Goal: Contribute content

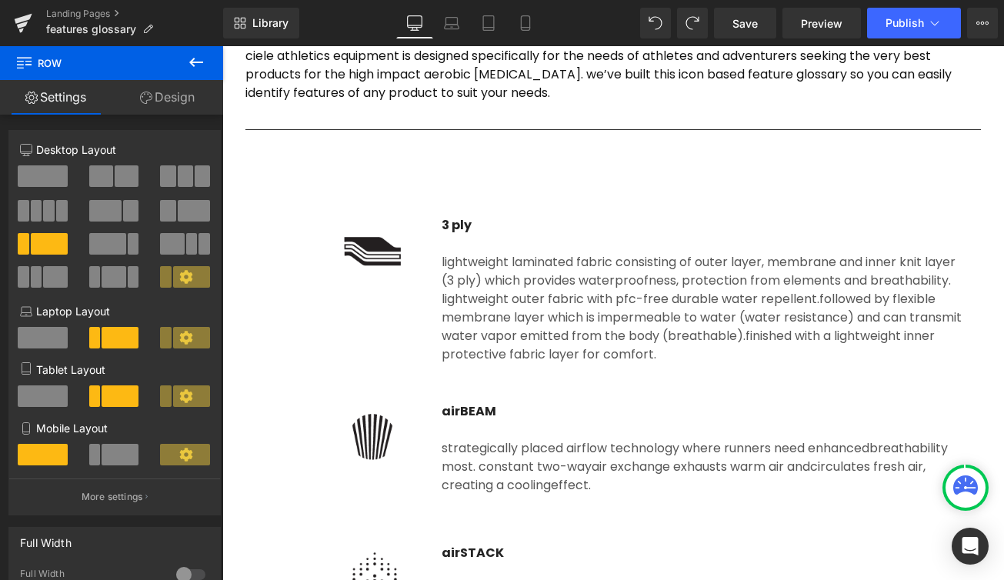
scroll to position [254, 0]
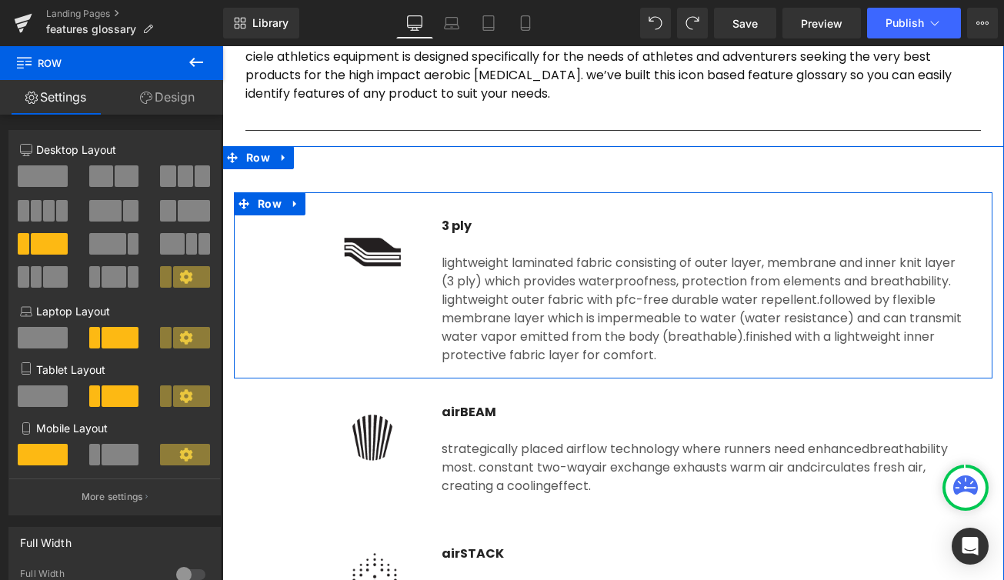
click at [492, 261] on div "lightweight laminated fabric consisting of outer layer, membrane and inner knit…" at bounding box center [705, 299] width 526 height 129
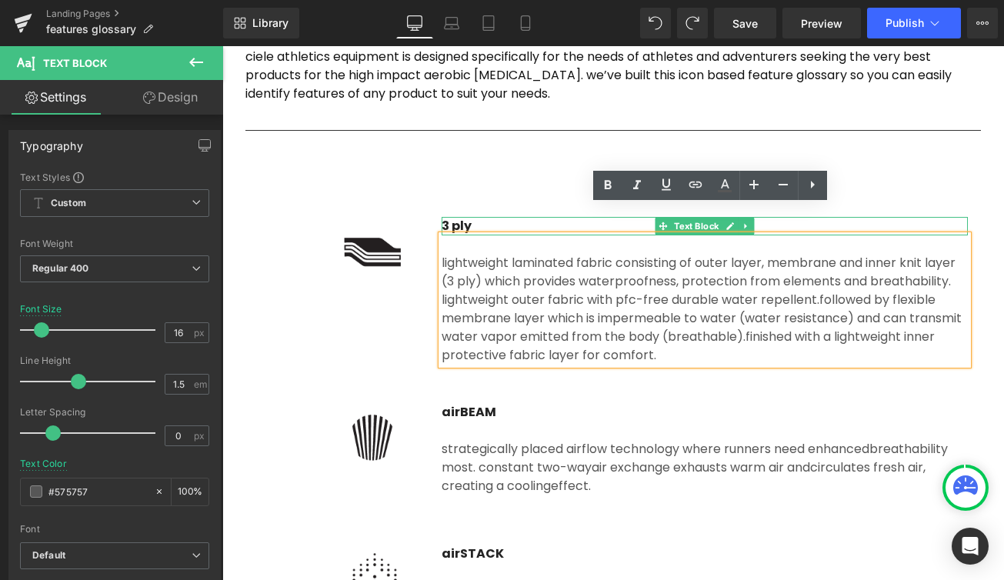
click at [449, 225] on p "3 ply" at bounding box center [705, 226] width 526 height 18
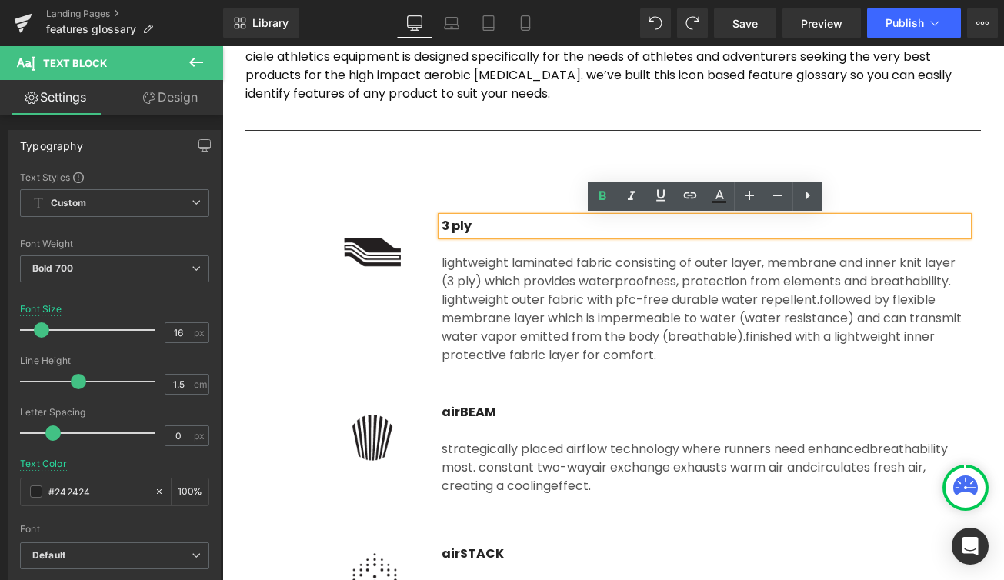
click at [444, 226] on p "3 ply" at bounding box center [705, 226] width 526 height 18
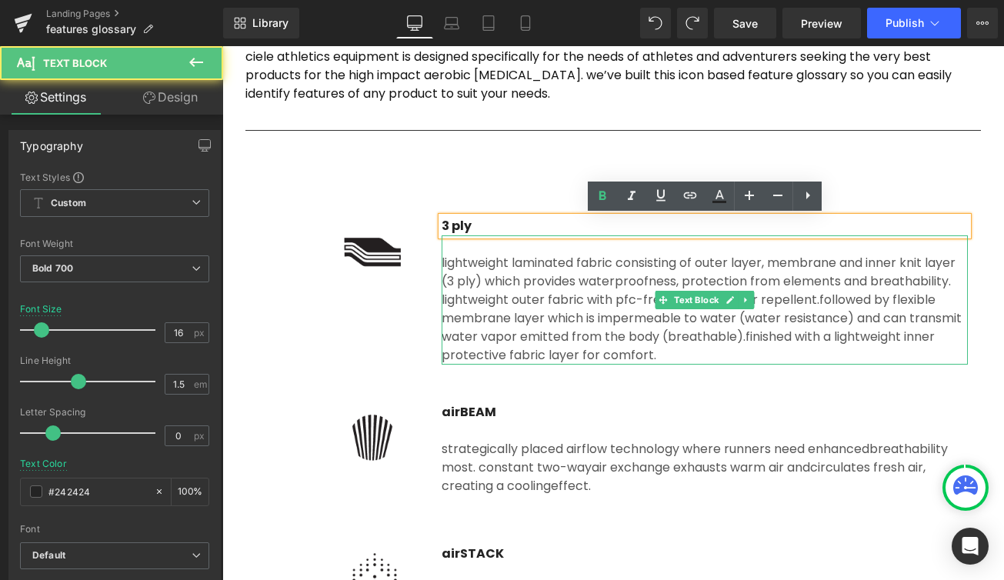
click at [518, 321] on span "followed by flexible membrane layer which is impermeable to water (water resist…" at bounding box center [702, 318] width 520 height 55
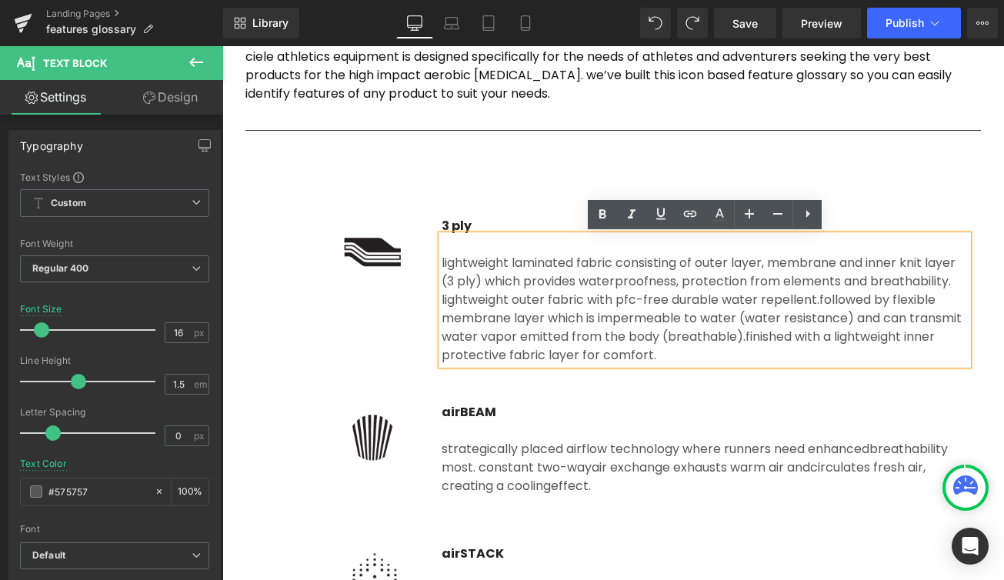
click at [457, 253] on div "lightweight laminated fabric consisting of outer layer, membrane and inner knit…" at bounding box center [705, 299] width 526 height 129
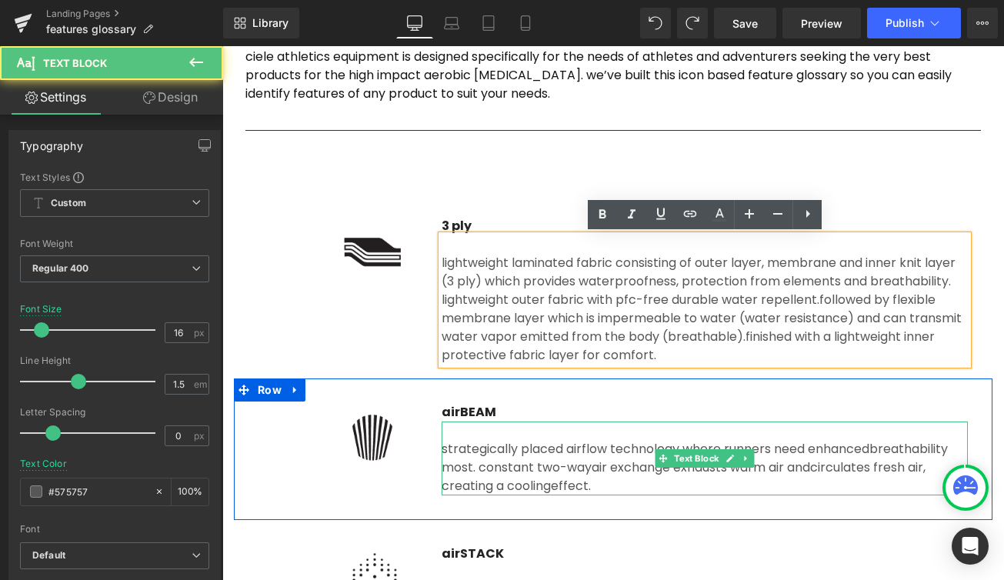
click at [470, 472] on span "breathability most. constant two-way" at bounding box center [695, 458] width 506 height 36
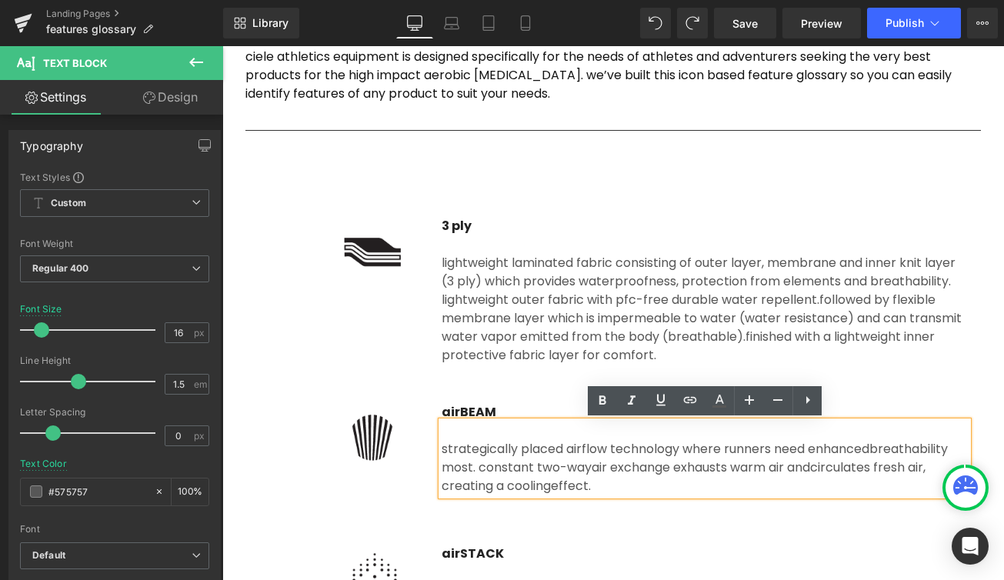
click at [450, 435] on div "strategically placed airflow technol ogy where runners need enhanced breathabil…" at bounding box center [705, 459] width 526 height 74
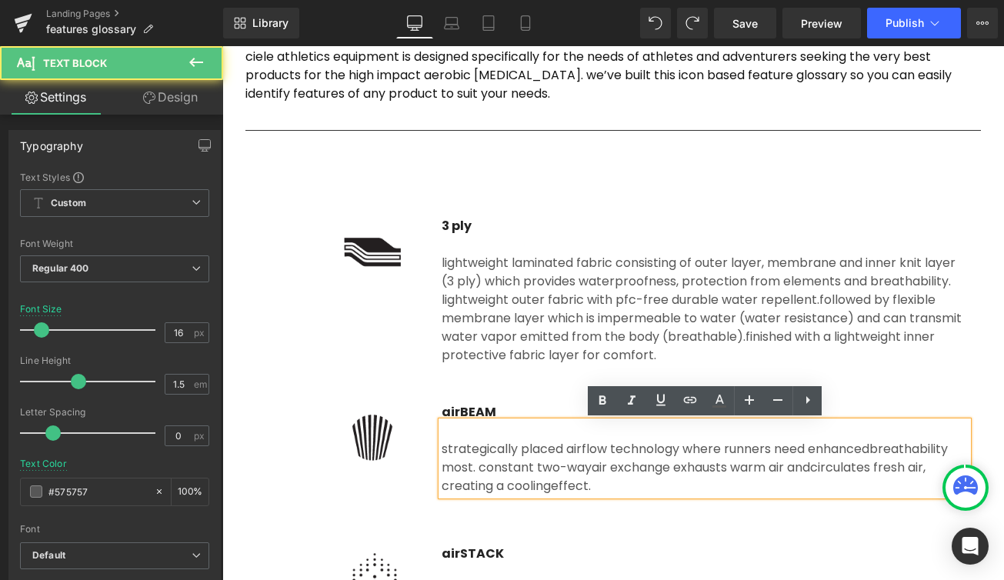
click at [459, 348] on span "finished with a lightweight inner protective fabric layer for comfort." at bounding box center [688, 346] width 493 height 36
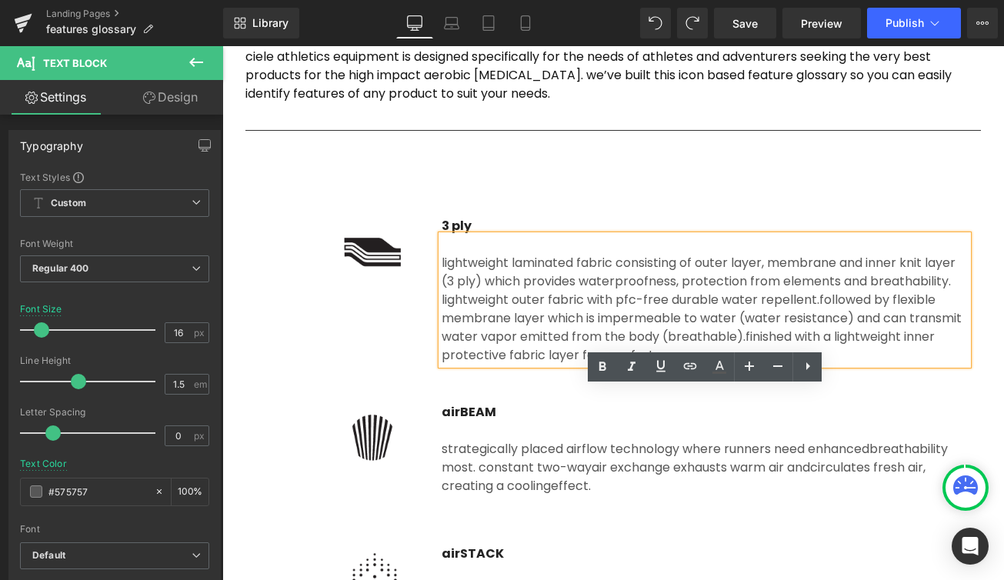
scroll to position [102, 0]
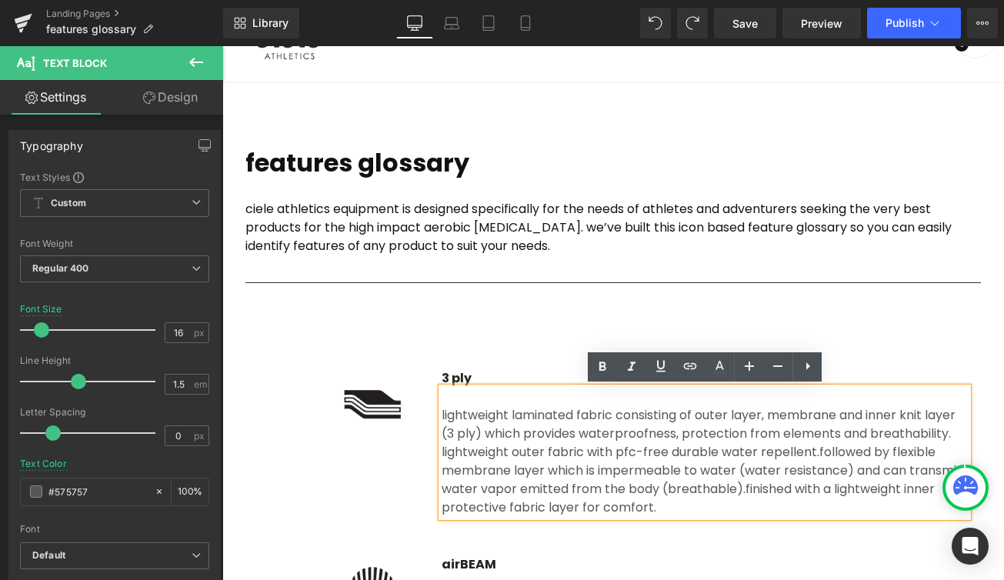
click at [413, 256] on div "features glossary ciele athletics equipment is designed specifically for the ne…" at bounding box center [613, 210] width 736 height 130
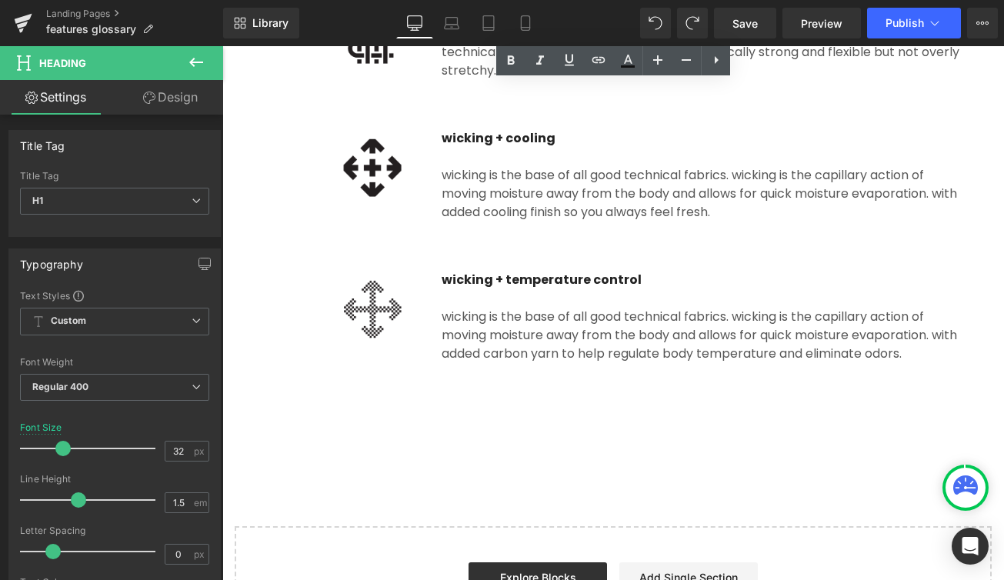
scroll to position [4103, 0]
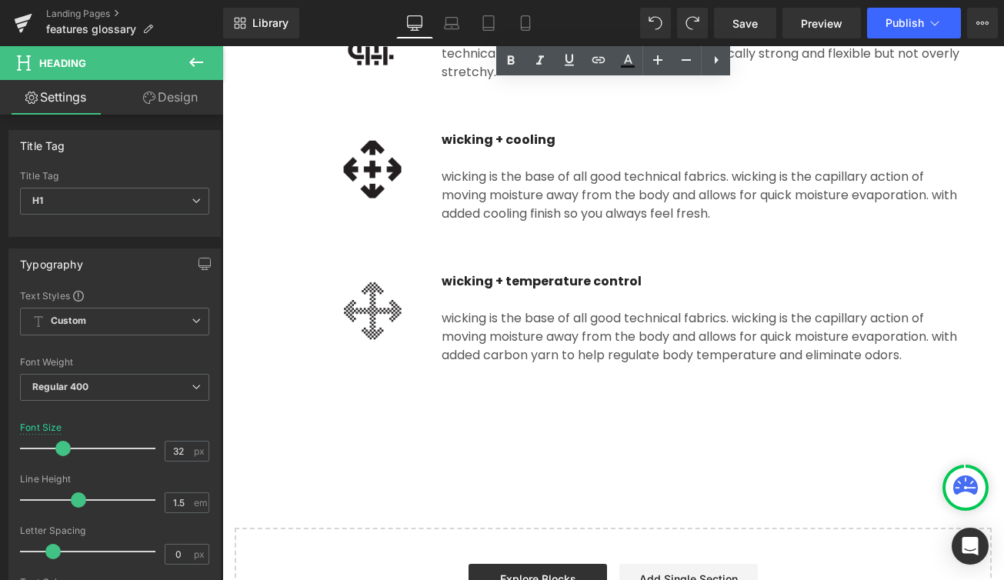
click at [499, 285] on p "Wicking + temperature control" at bounding box center [705, 281] width 526 height 18
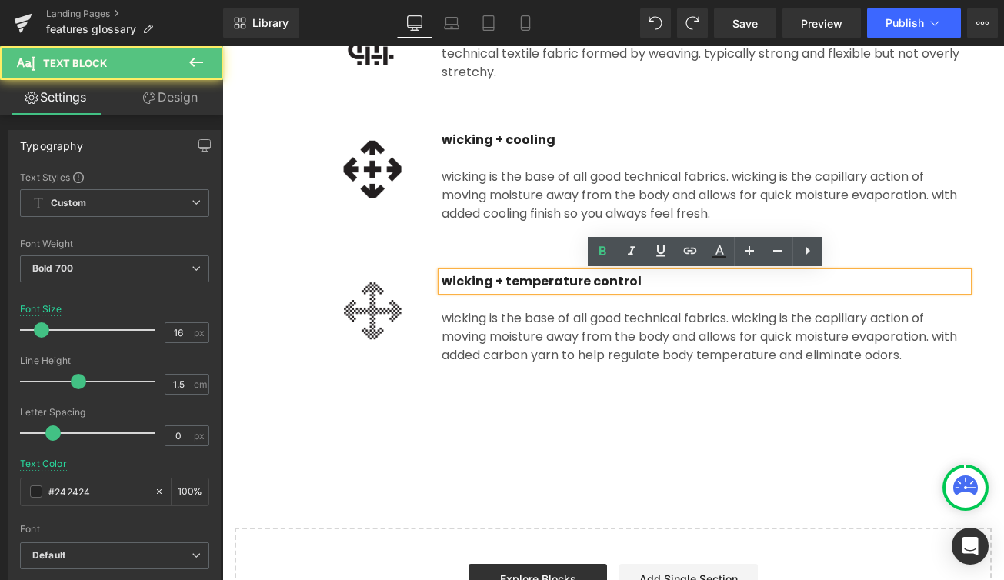
click at [456, 281] on p "Wicking + temperature control" at bounding box center [705, 281] width 526 height 18
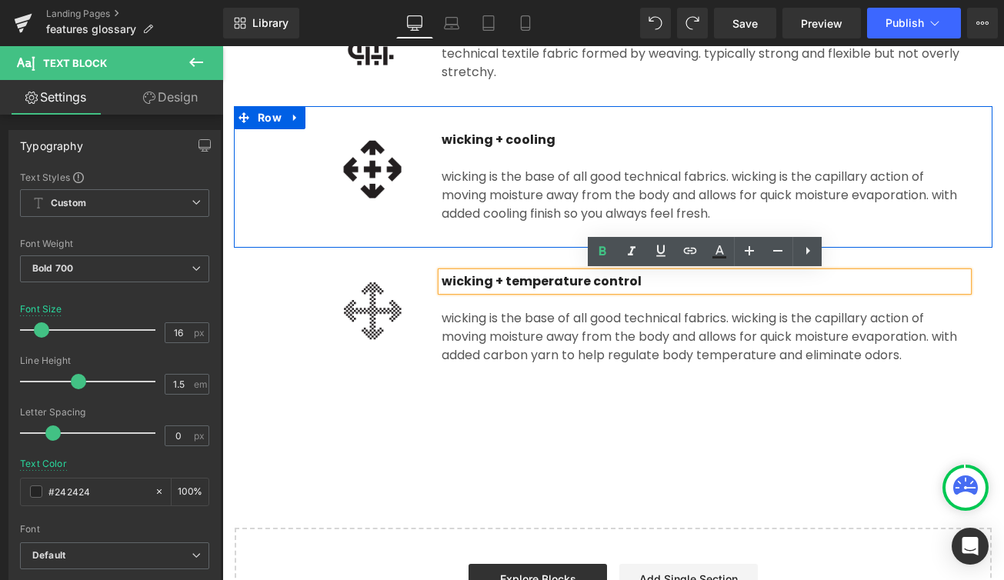
click at [466, 139] on p "Wicking + cooling" at bounding box center [705, 140] width 526 height 18
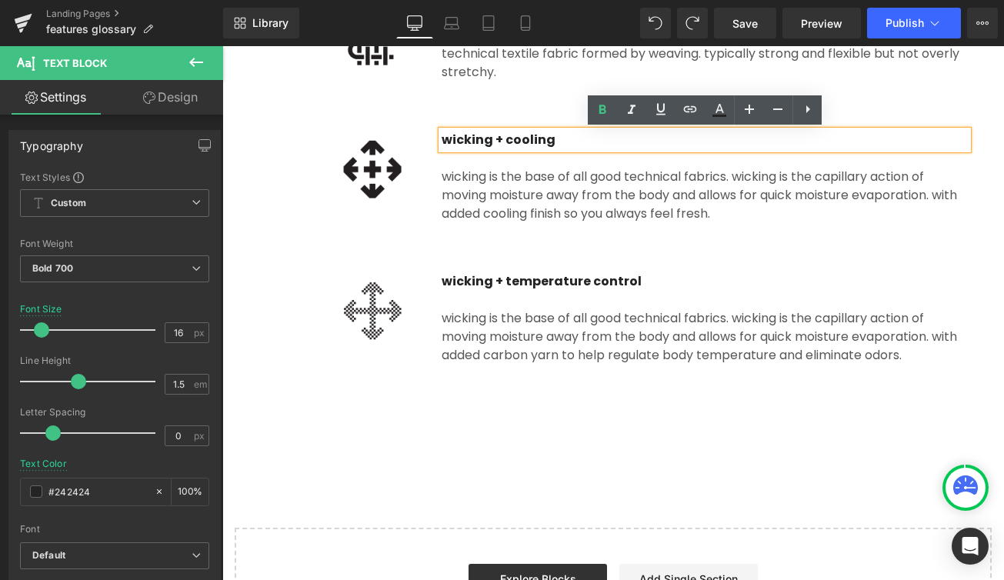
drag, startPoint x: 486, startPoint y: 207, endPoint x: 416, endPoint y: 249, distance: 81.8
click at [486, 207] on div "wicking is the base of all good technical fabrics. Wicking is the capillary act…" at bounding box center [705, 186] width 526 height 74
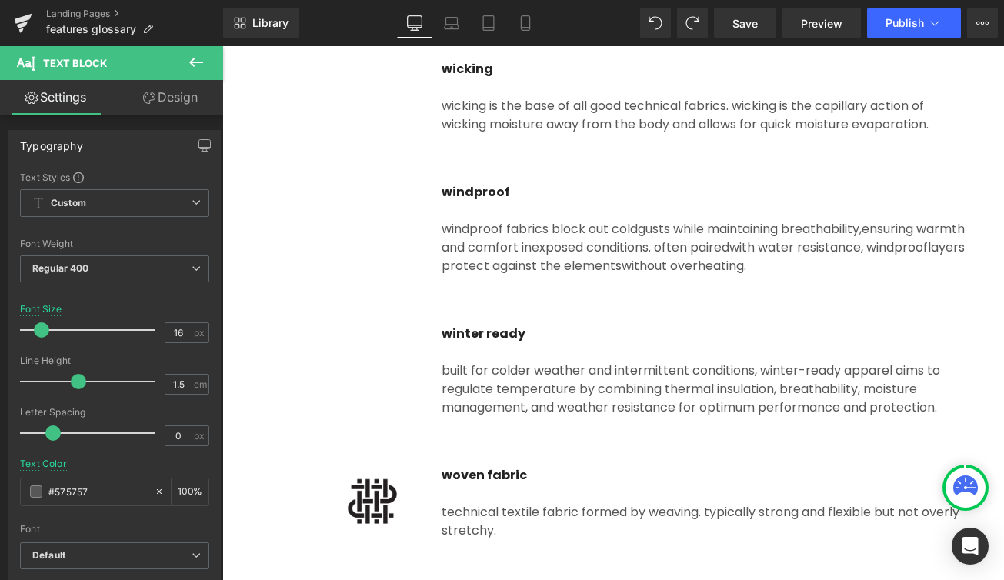
scroll to position [3133, 0]
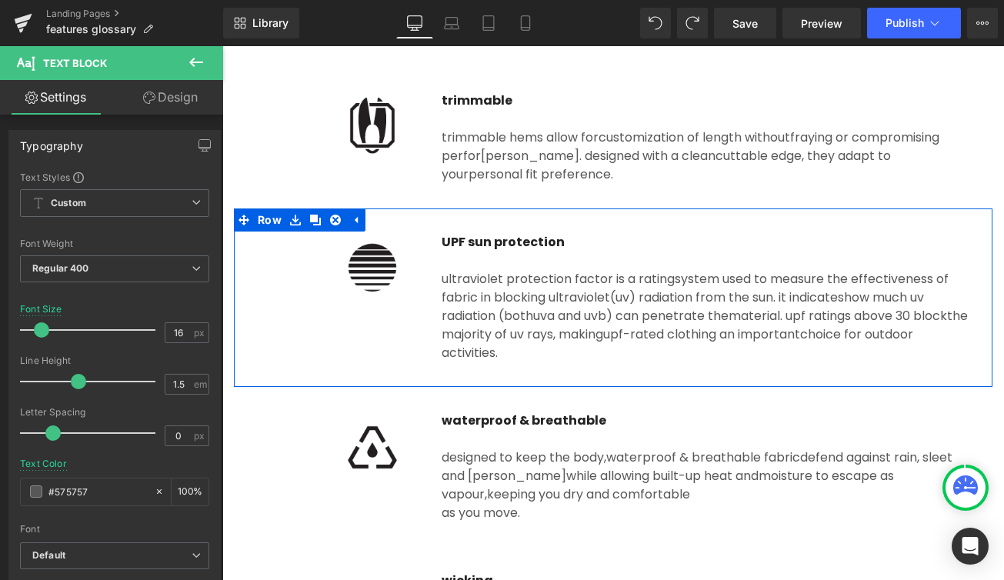
click at [432, 370] on div "Image UPF sun protection Text Block Ultraviolet Protection Factor is a rating s…" at bounding box center [613, 298] width 759 height 179
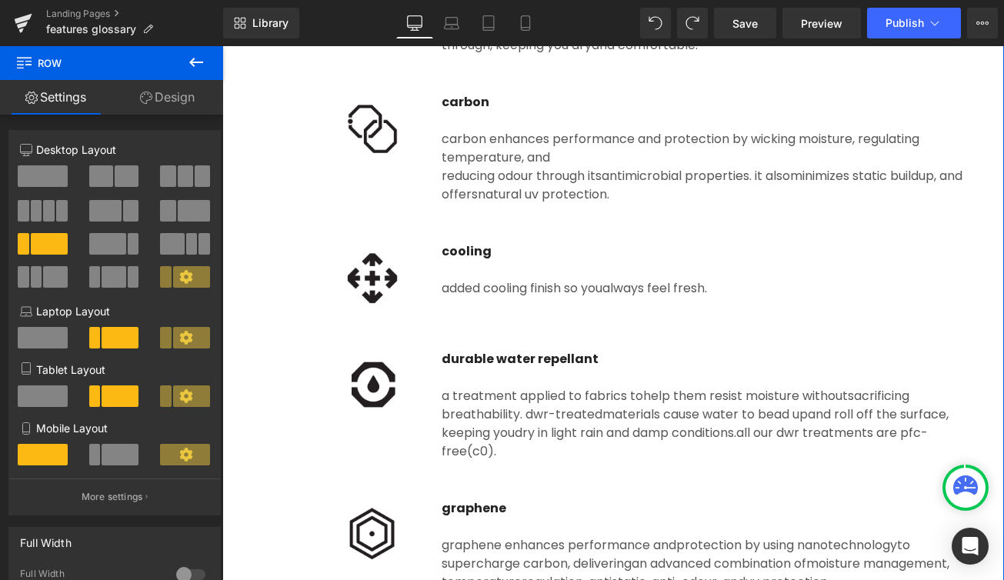
scroll to position [1139, 0]
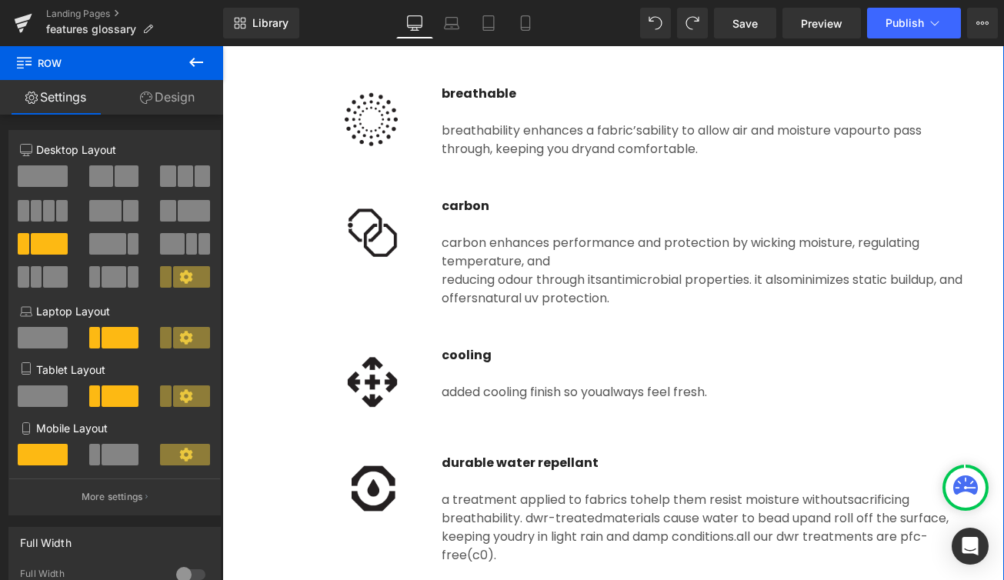
click at [461, 389] on div "added cooling finish so you always feel fresh." at bounding box center [705, 383] width 526 height 37
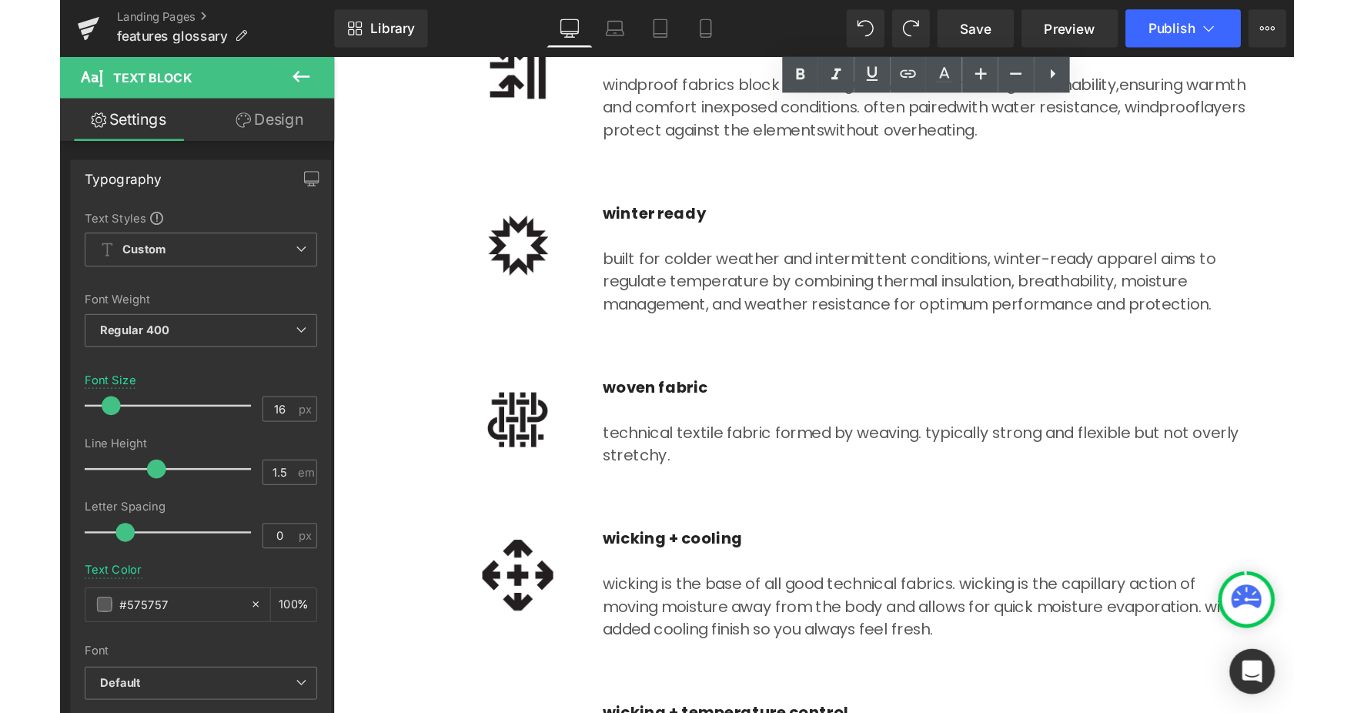
scroll to position [3239, 0]
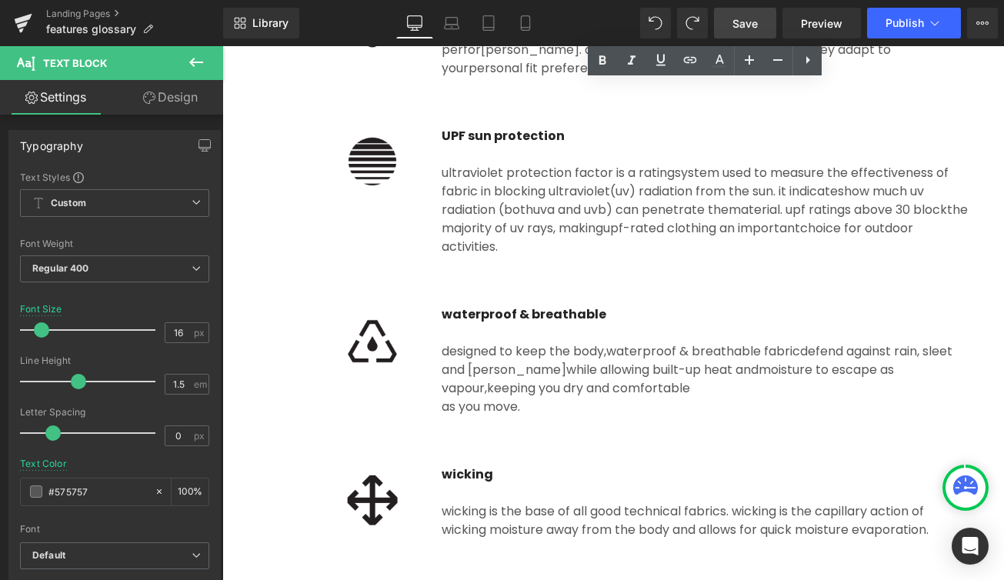
click at [748, 21] on span "Save" at bounding box center [745, 23] width 25 height 16
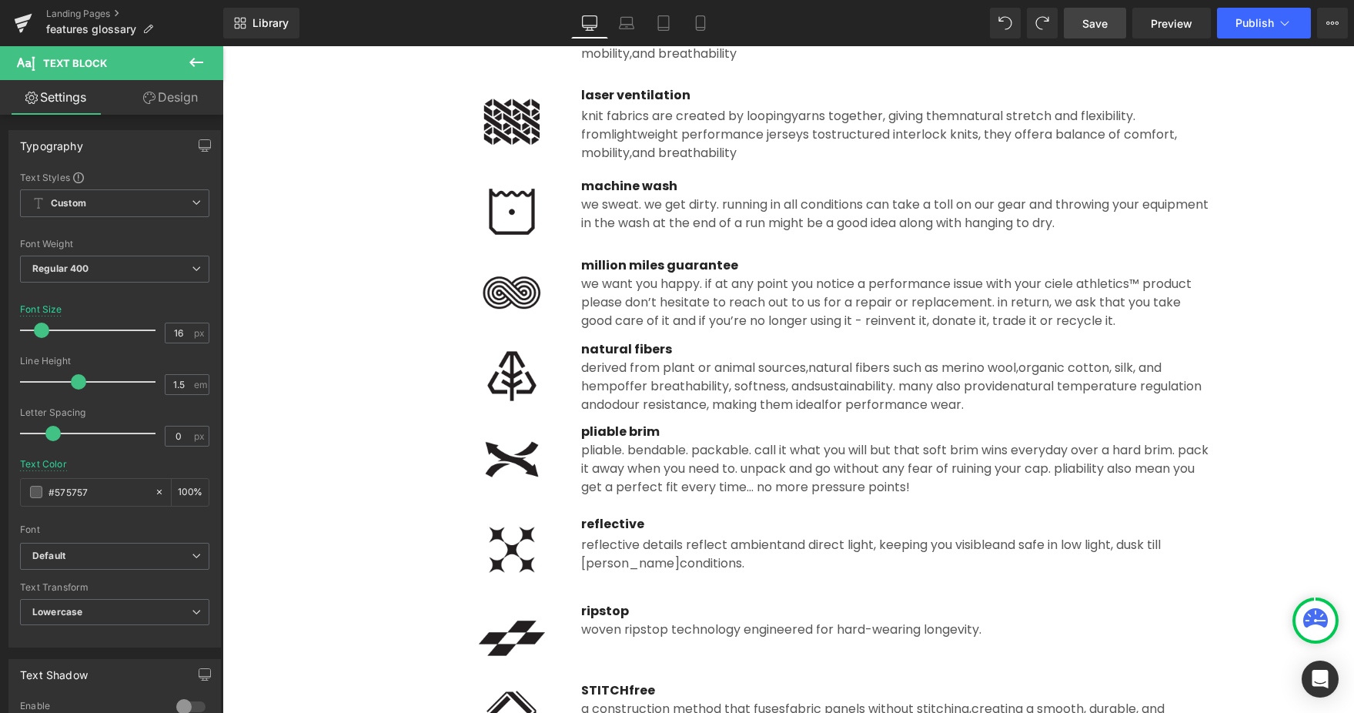
scroll to position [1121, 0]
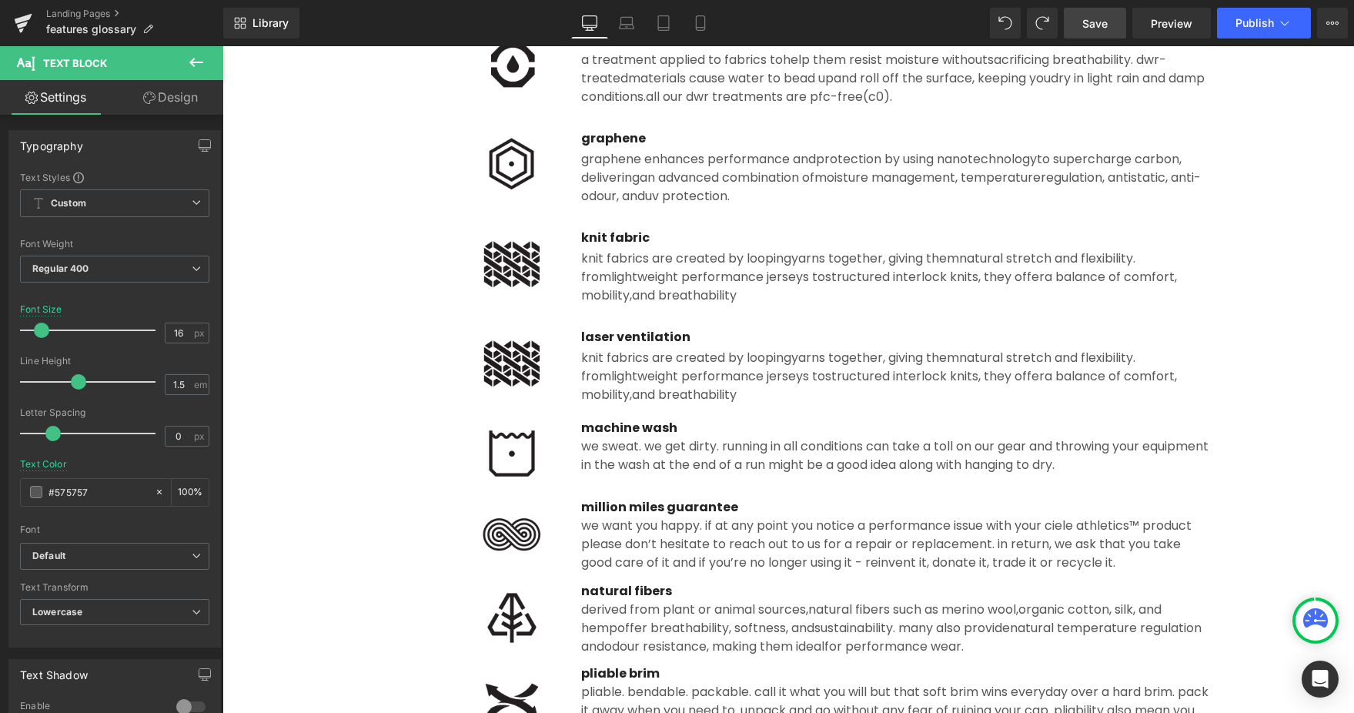
click at [632, 325] on div "Image laser ventilation Text Block knit fabrics are created by looping yarns to…" at bounding box center [788, 361] width 900 height 99
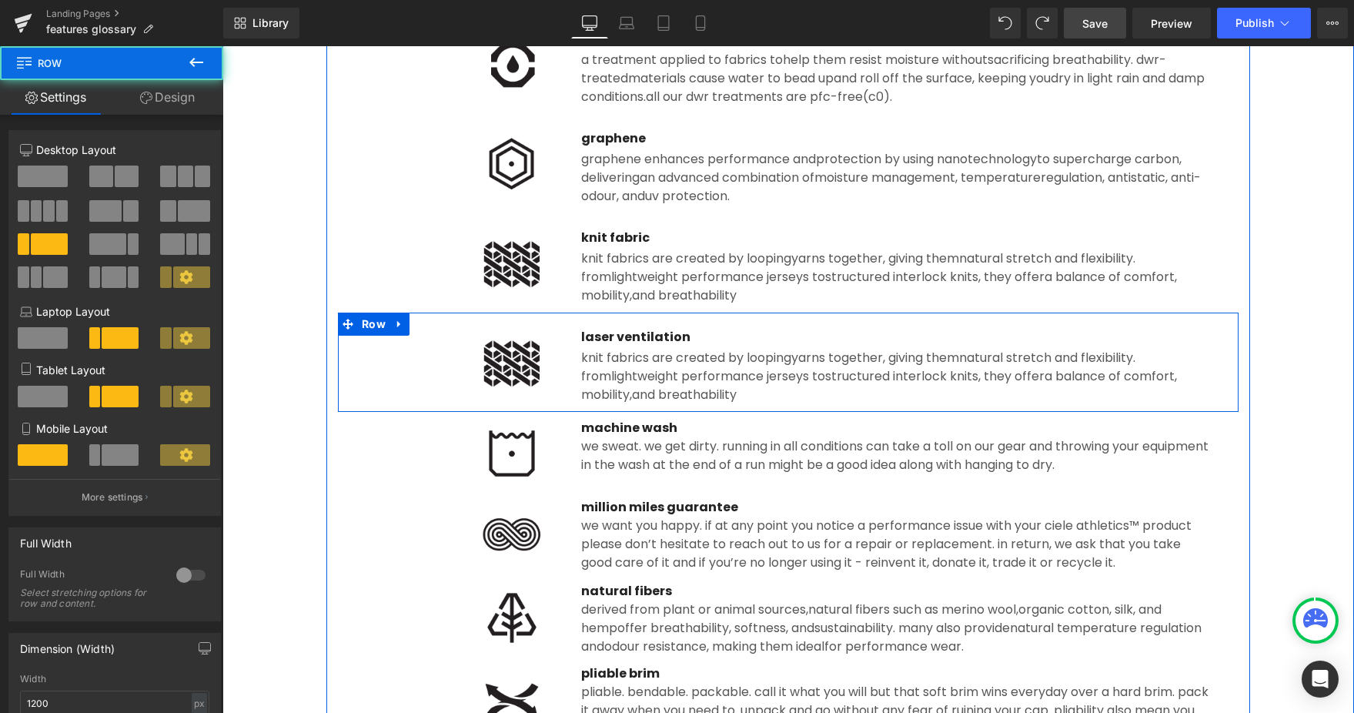
click at [499, 369] on div "Image" at bounding box center [459, 362] width 195 height 69
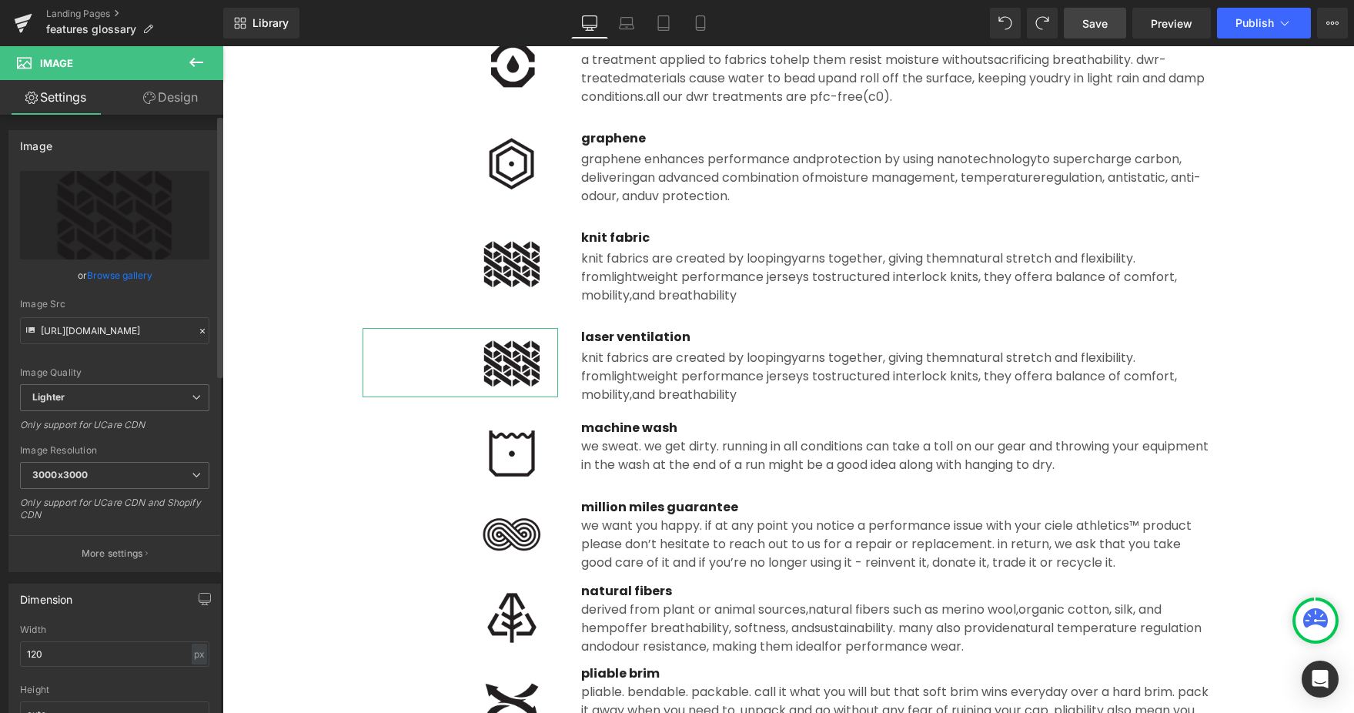
click at [109, 275] on link "Browse gallery" at bounding box center [119, 275] width 65 height 27
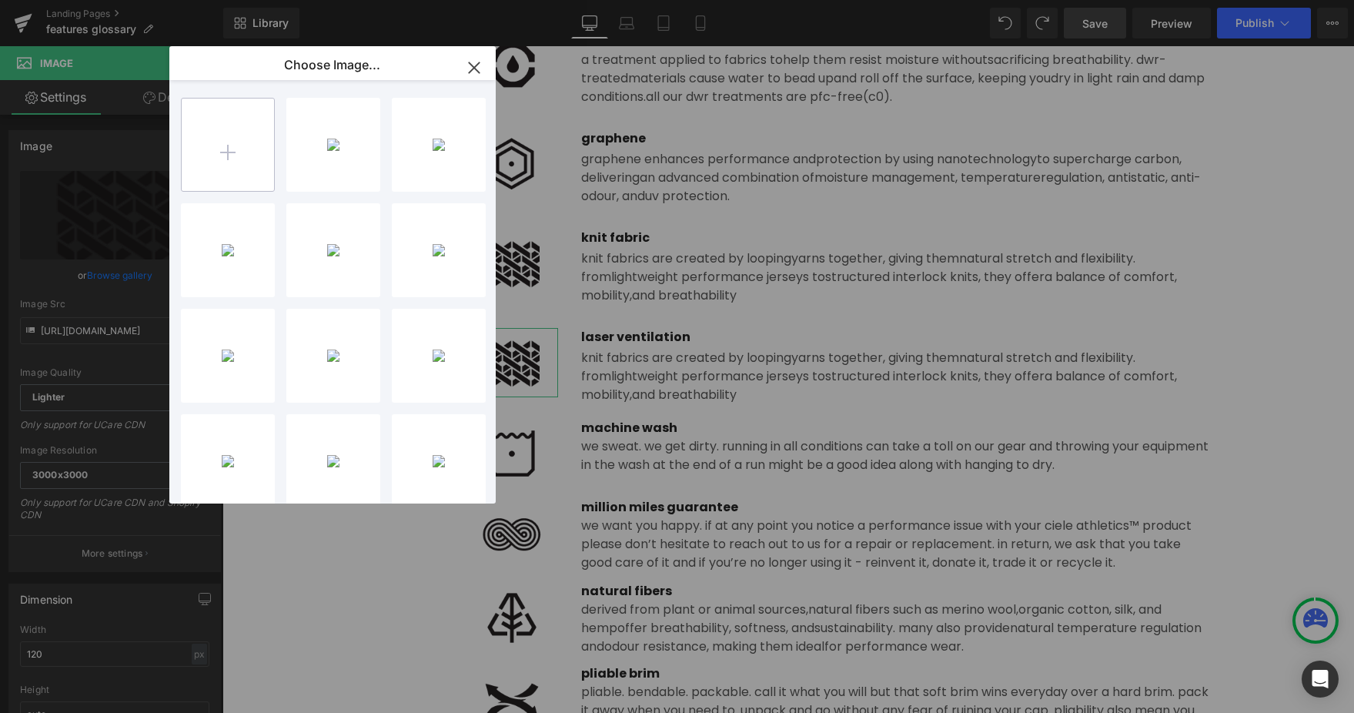
click at [232, 171] on input "file" at bounding box center [228, 145] width 92 height 92
type input "C:\fakepath\laser_ventilation.png"
click at [338, 154] on div "laser_v...tion.png 1.84 KB" at bounding box center [333, 145] width 94 height 94
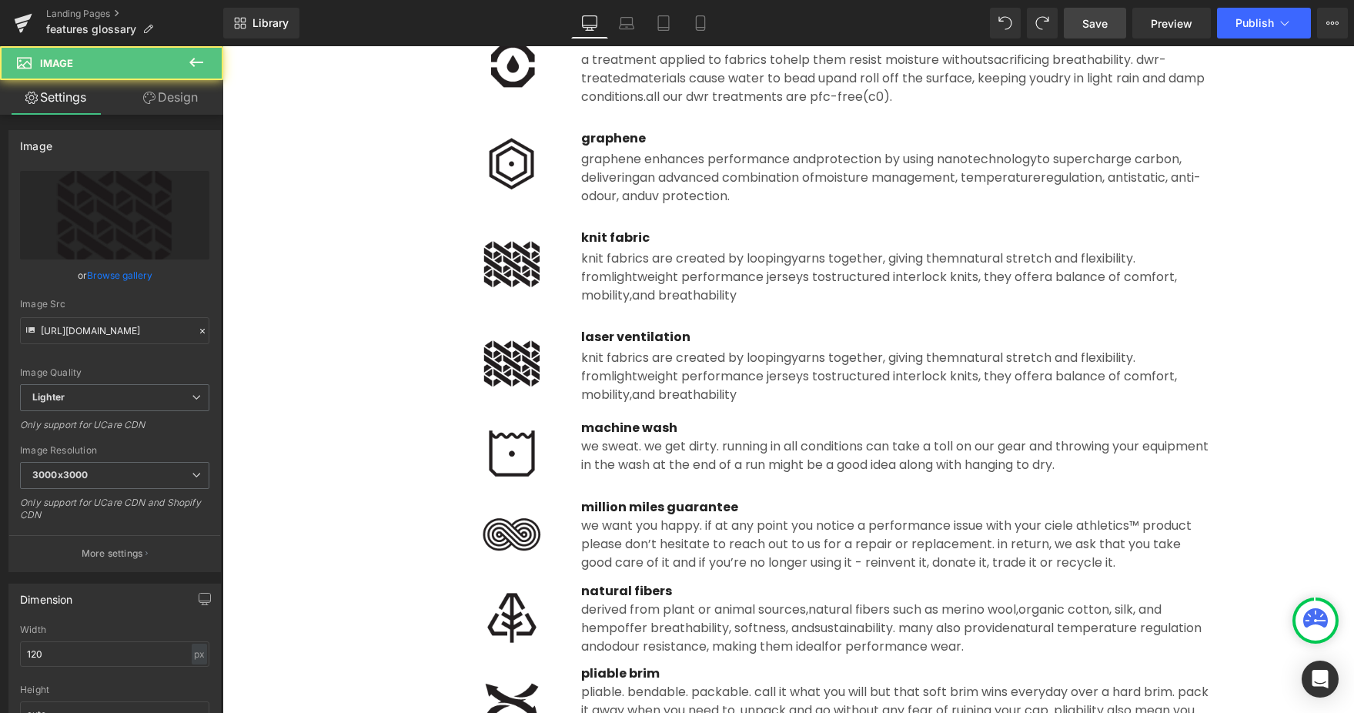
drag, startPoint x: 504, startPoint y: 376, endPoint x: 432, endPoint y: 338, distance: 81.6
click at [504, 376] on img at bounding box center [512, 362] width 92 height 69
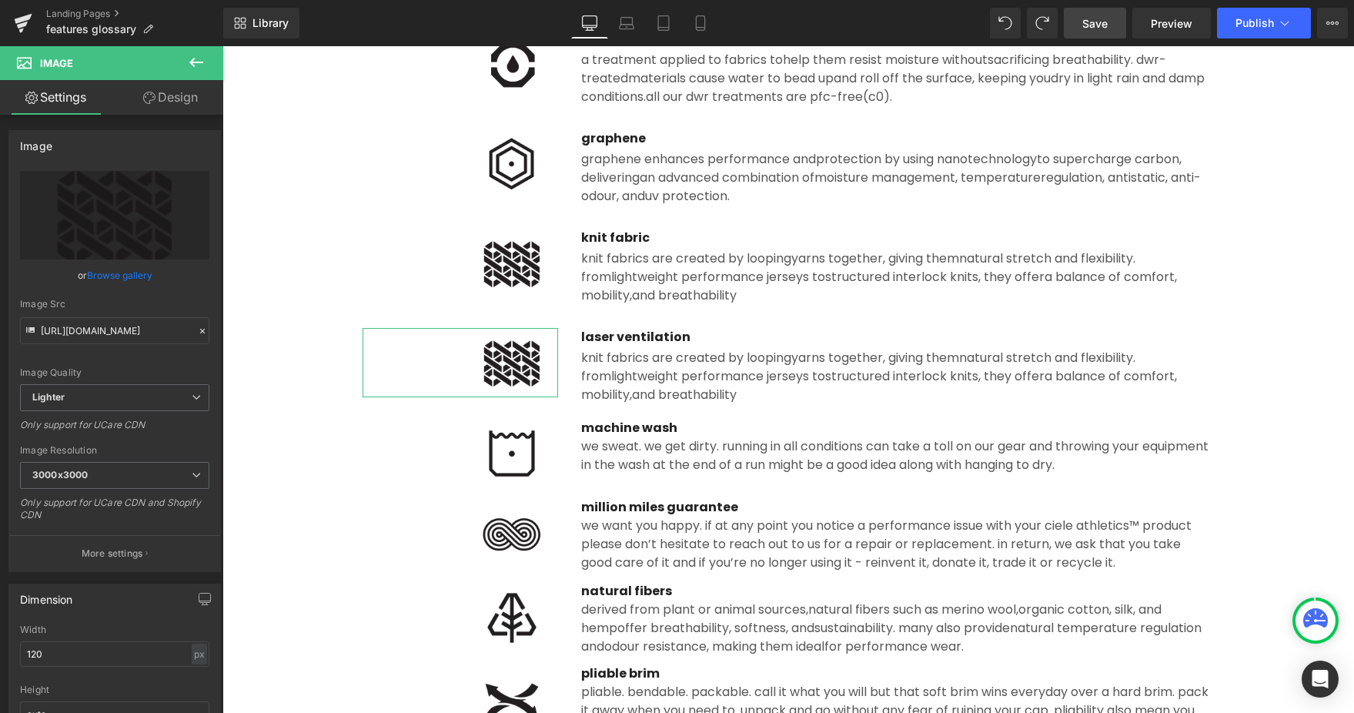
click at [115, 273] on link "Browse gallery" at bounding box center [119, 275] width 65 height 27
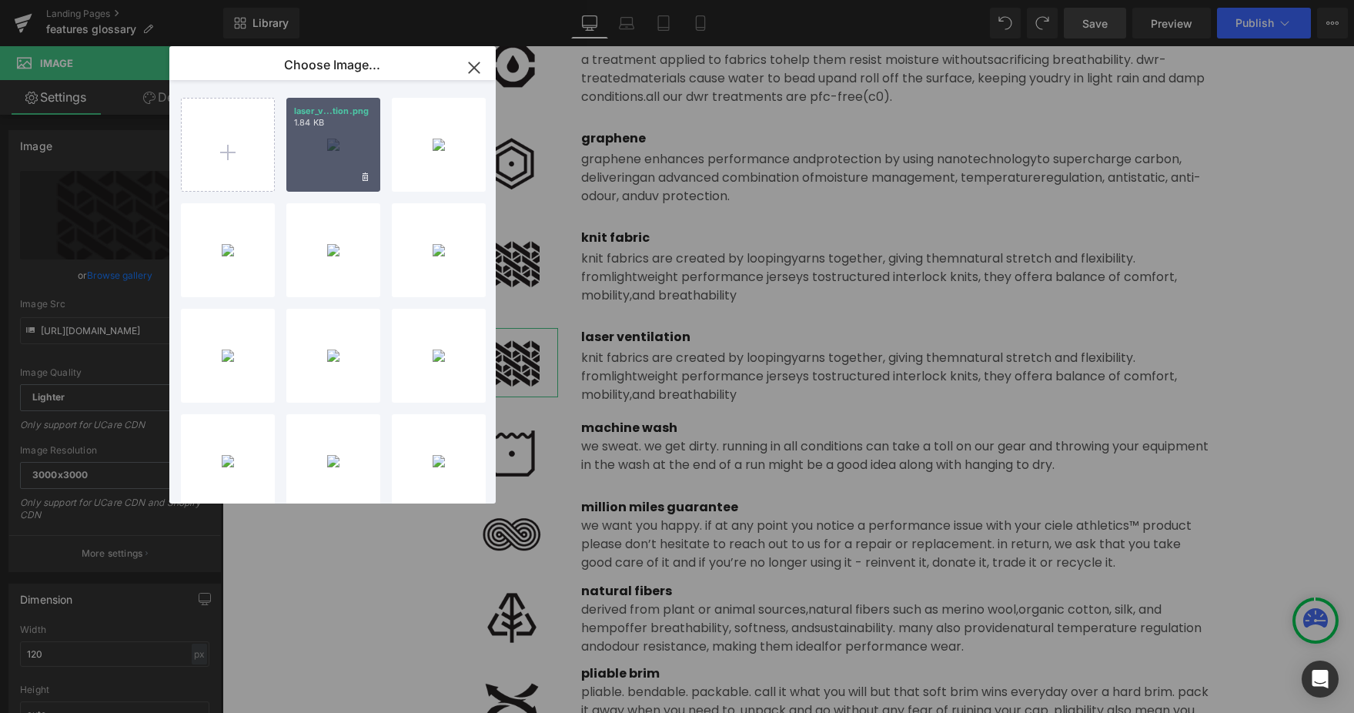
click at [324, 151] on div "laser_v...tion.png 1.84 KB" at bounding box center [333, 145] width 94 height 94
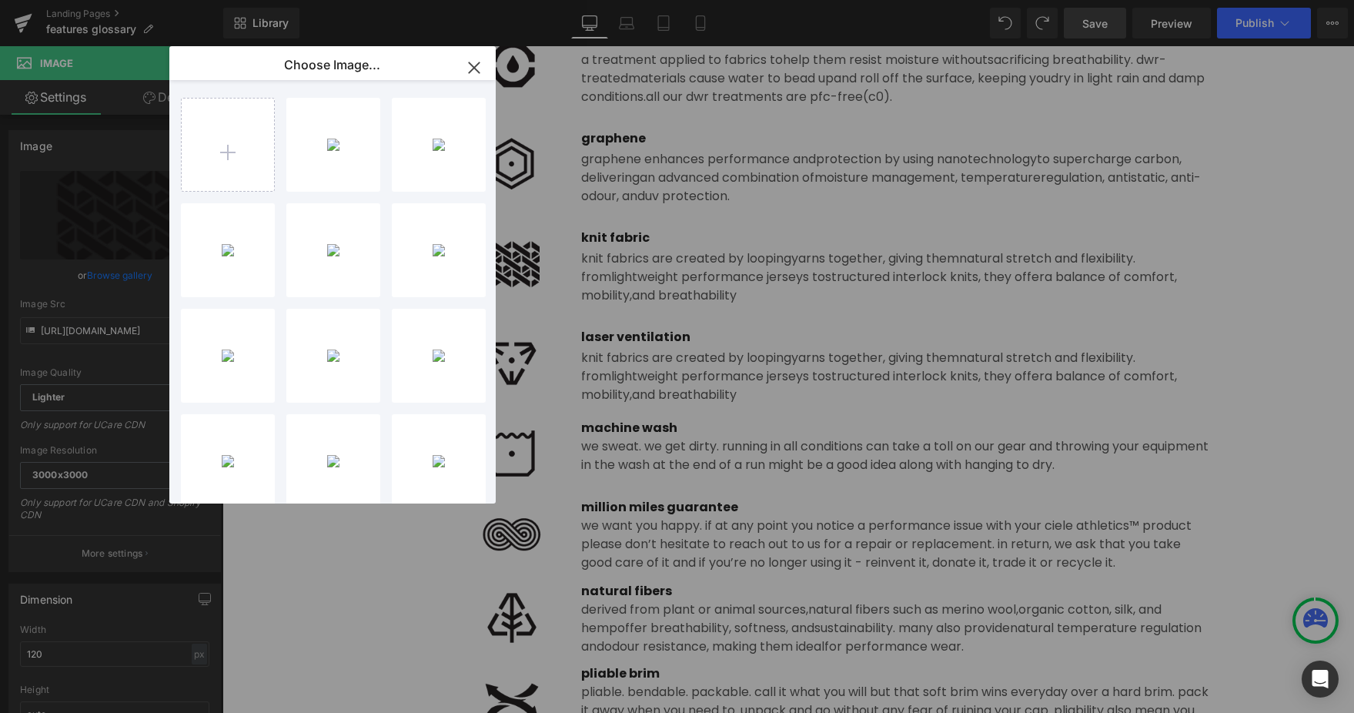
type input "[URL][DOMAIN_NAME]"
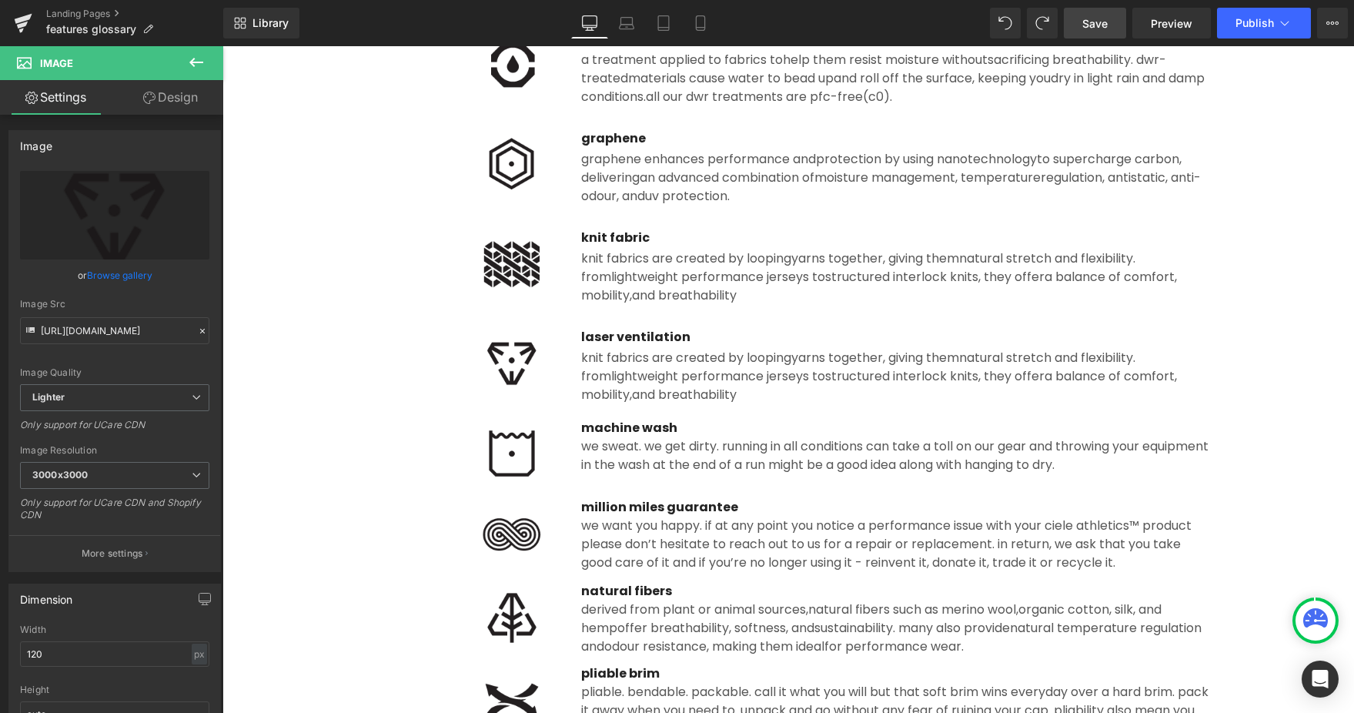
click at [1004, 38] on div "Library Desktop Desktop Laptop Tablet Mobile Save Preview Publish Scheduled Vie…" at bounding box center [788, 23] width 1131 height 46
click at [1004, 27] on span "Save" at bounding box center [1094, 23] width 25 height 16
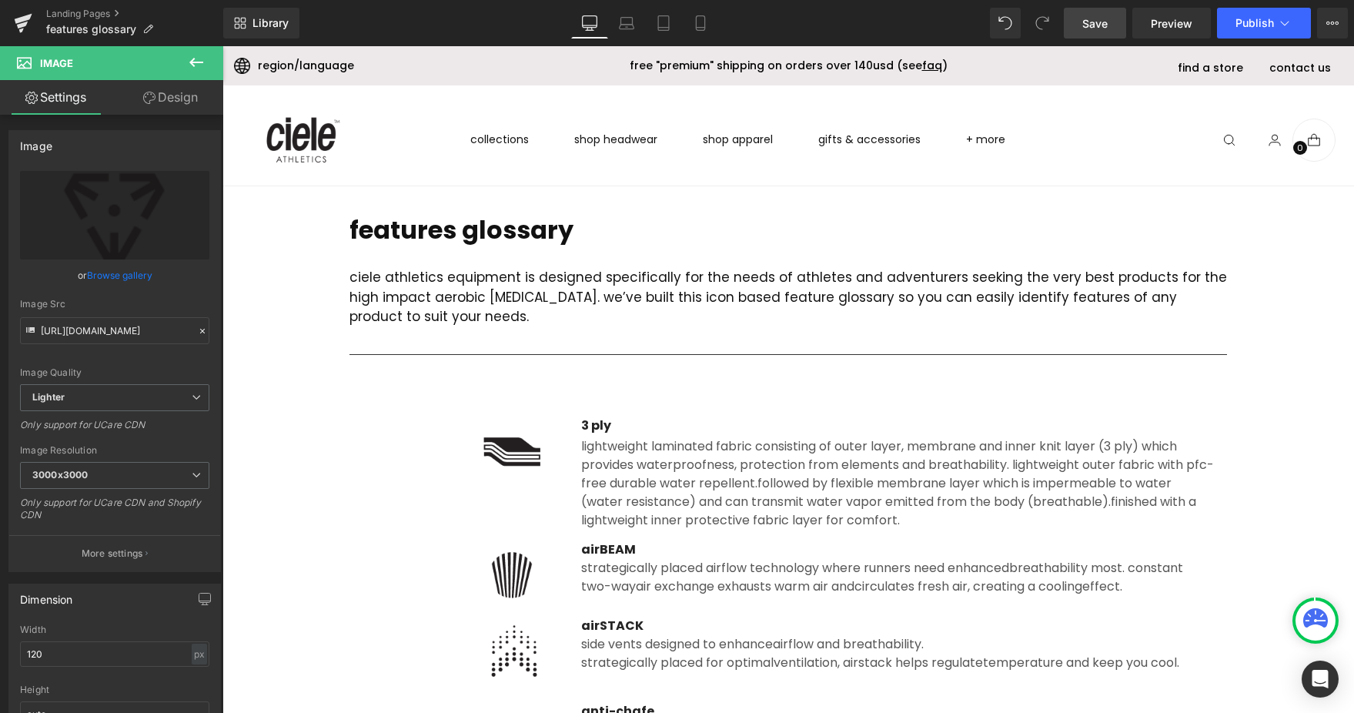
scroll to position [64, 0]
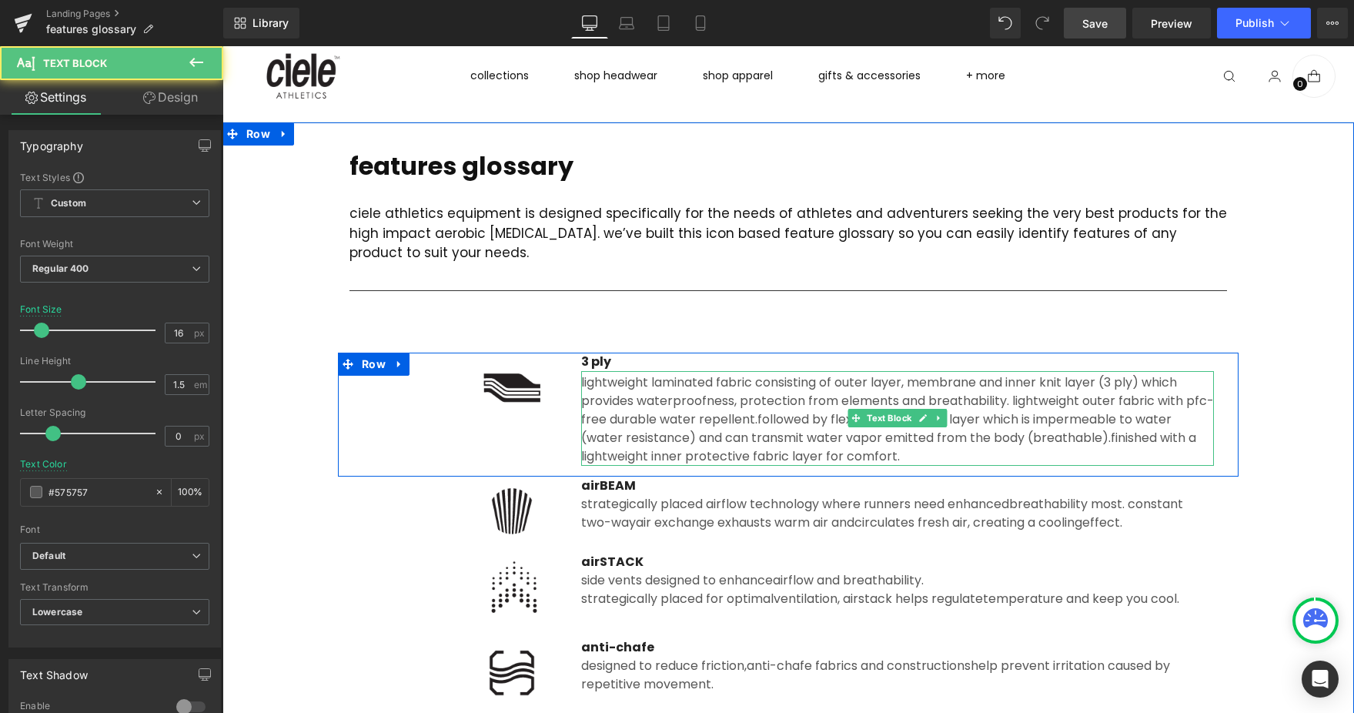
click at [858, 436] on span "followed by flexible membrane layer which is impermeable to water (water resist…" at bounding box center [876, 428] width 590 height 36
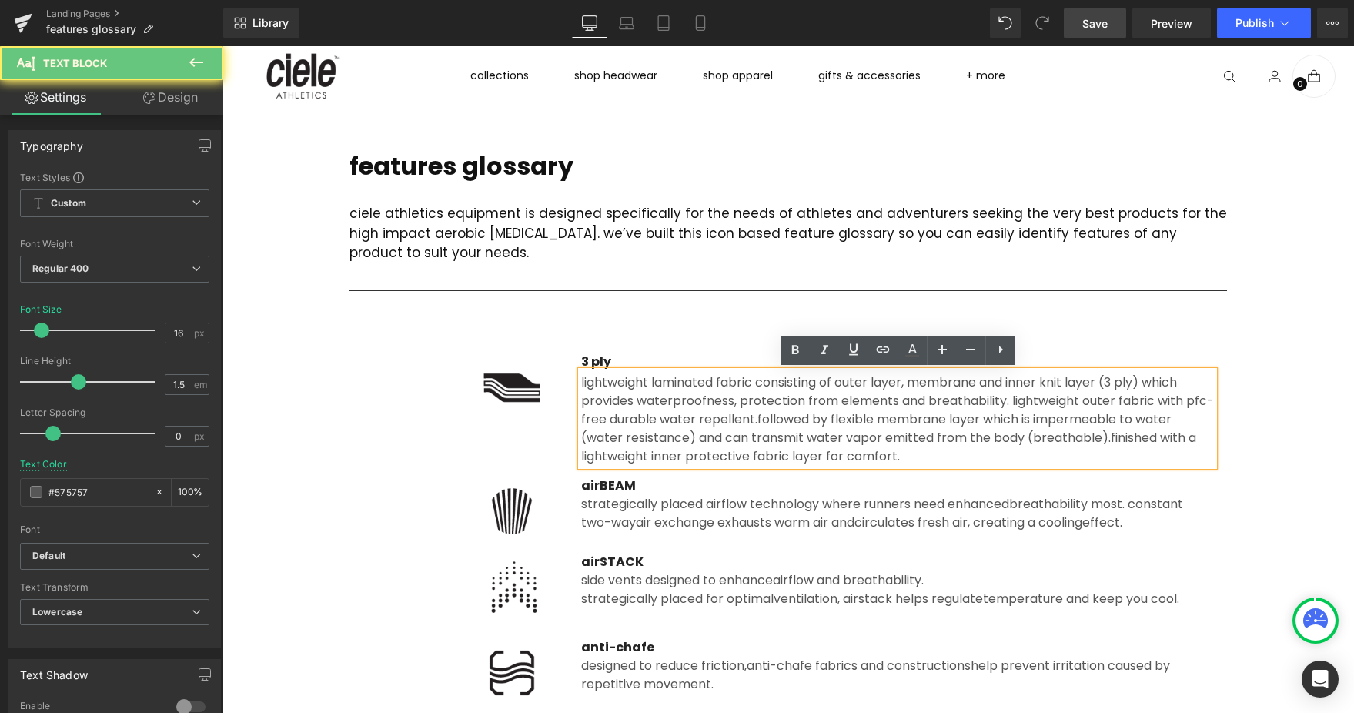
click at [870, 439] on span "followed by flexible membrane layer which is impermeable to water (water resist…" at bounding box center [876, 428] width 590 height 36
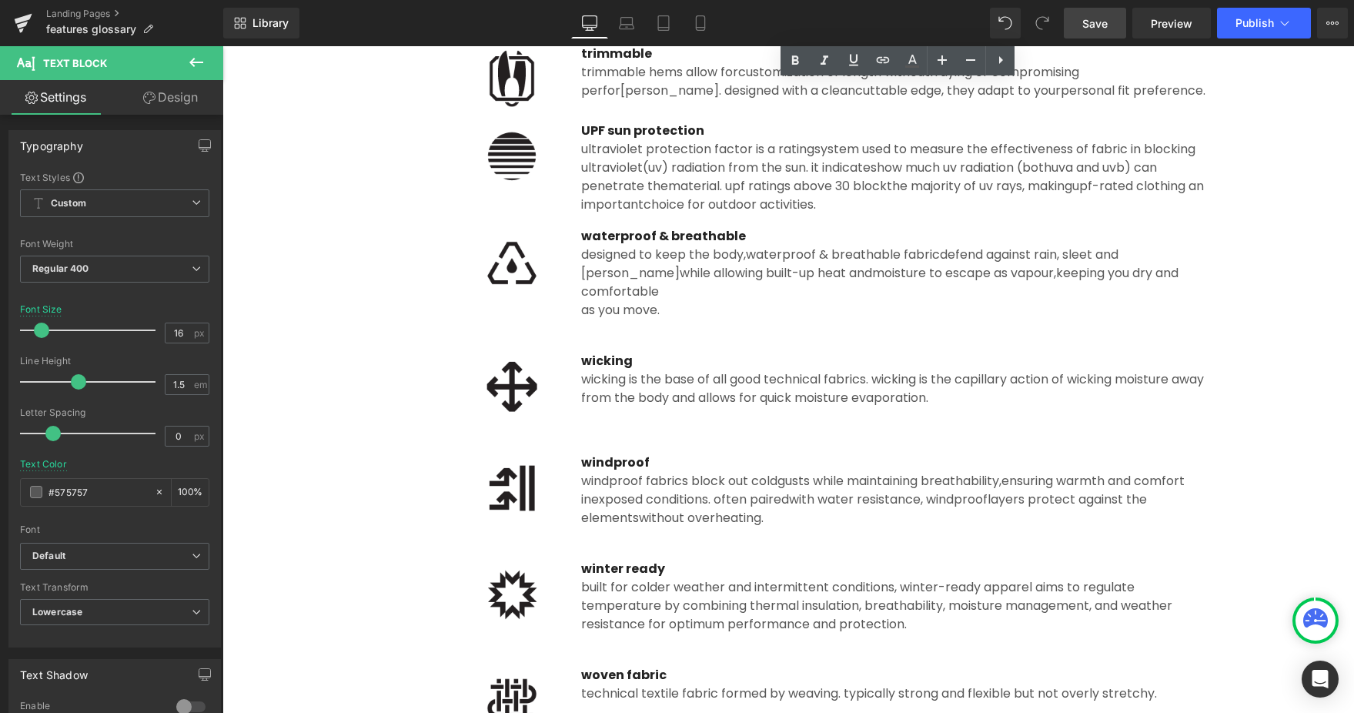
scroll to position [691, 0]
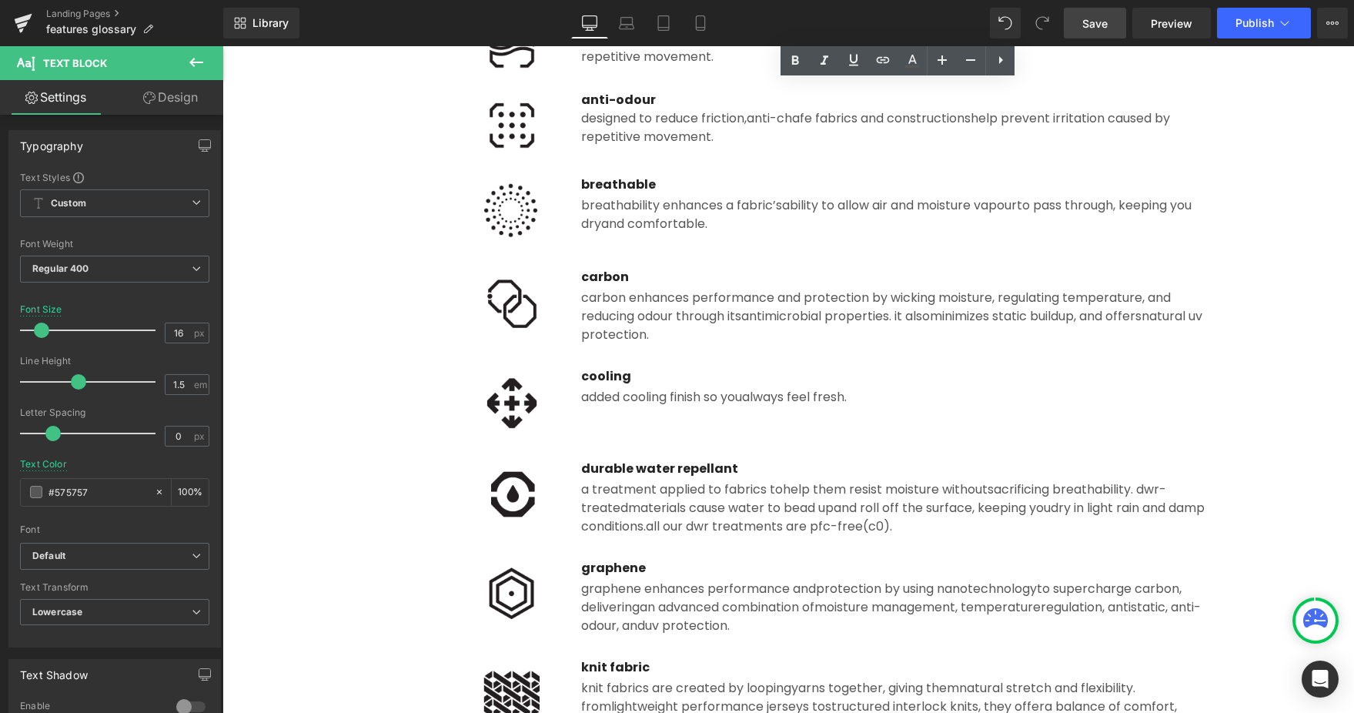
click at [1004, 19] on span "Save" at bounding box center [1094, 23] width 25 height 16
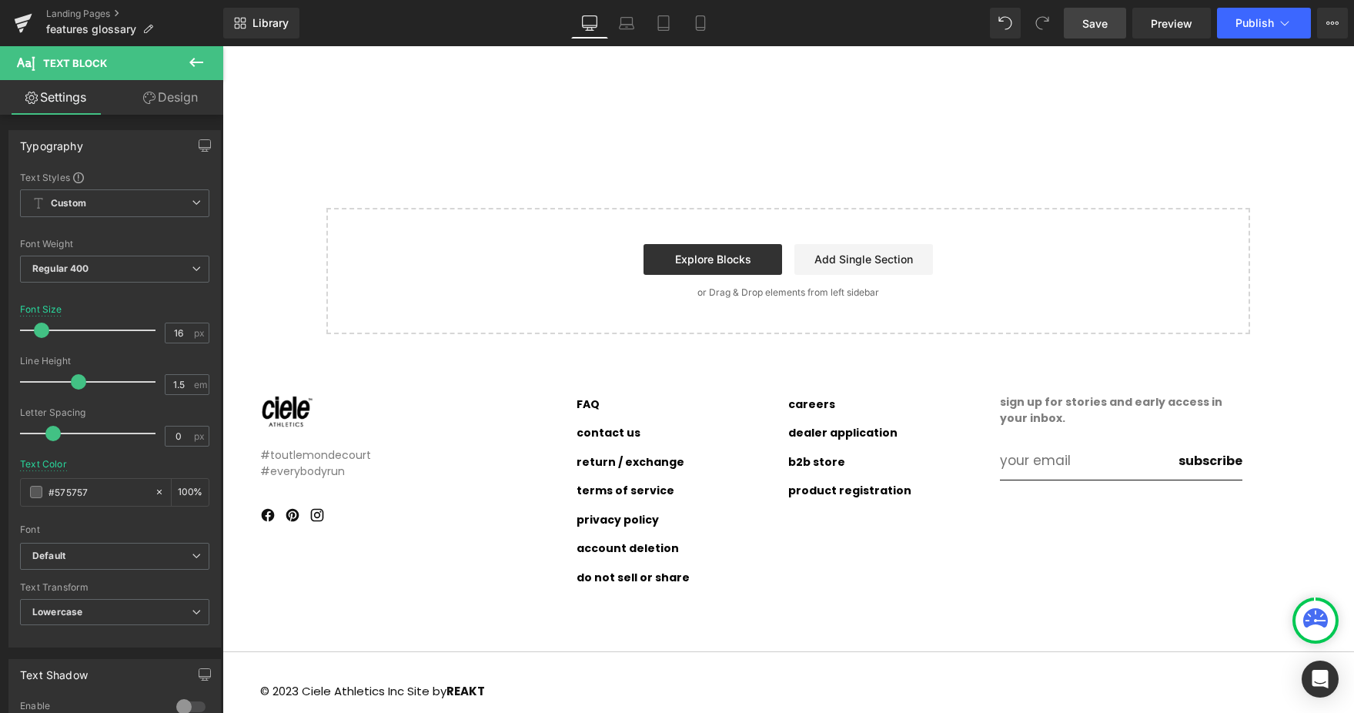
scroll to position [124, 0]
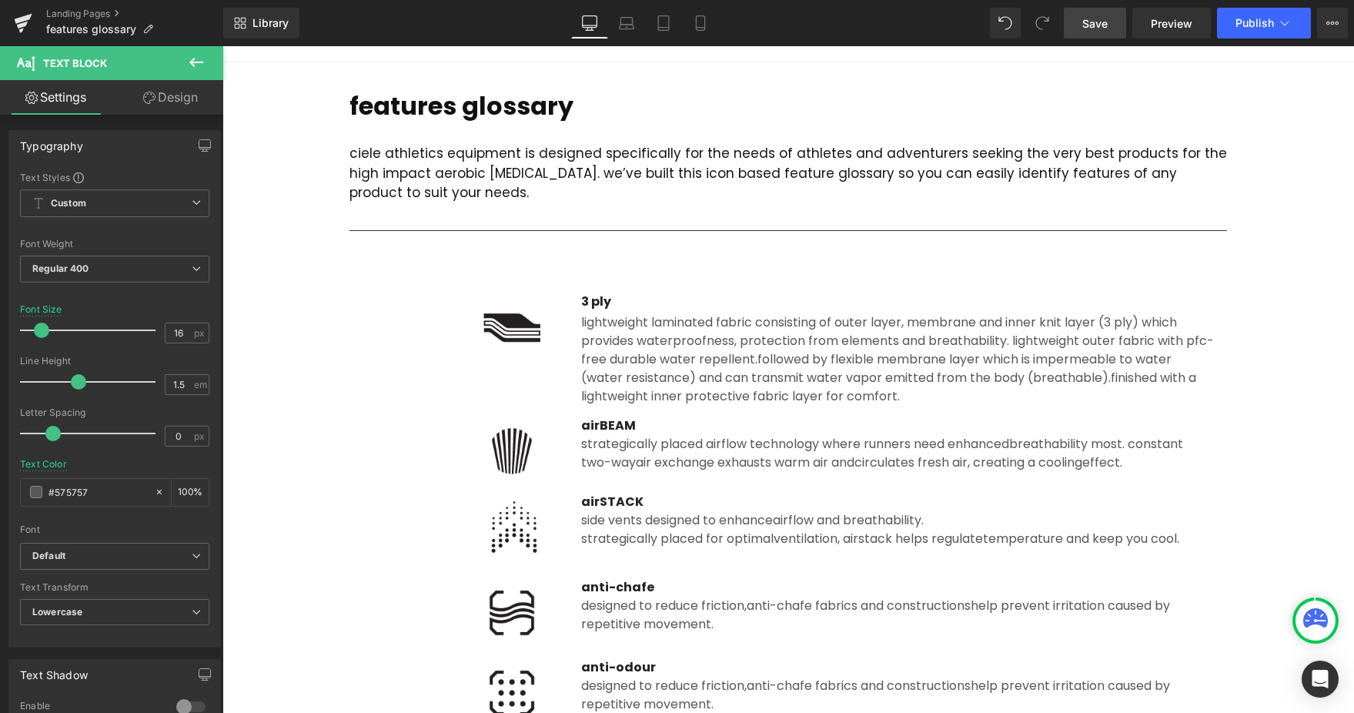
click at [1004, 31] on link "Save" at bounding box center [1095, 23] width 62 height 31
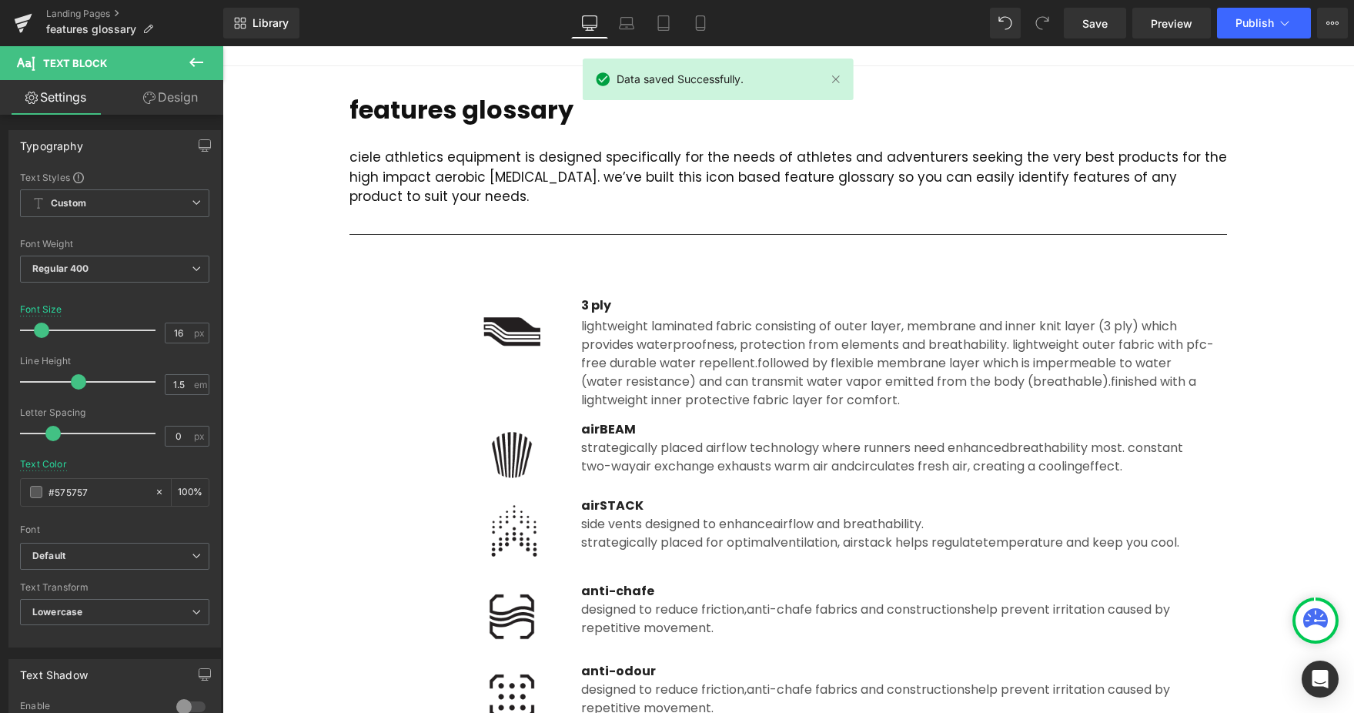
scroll to position [0, 0]
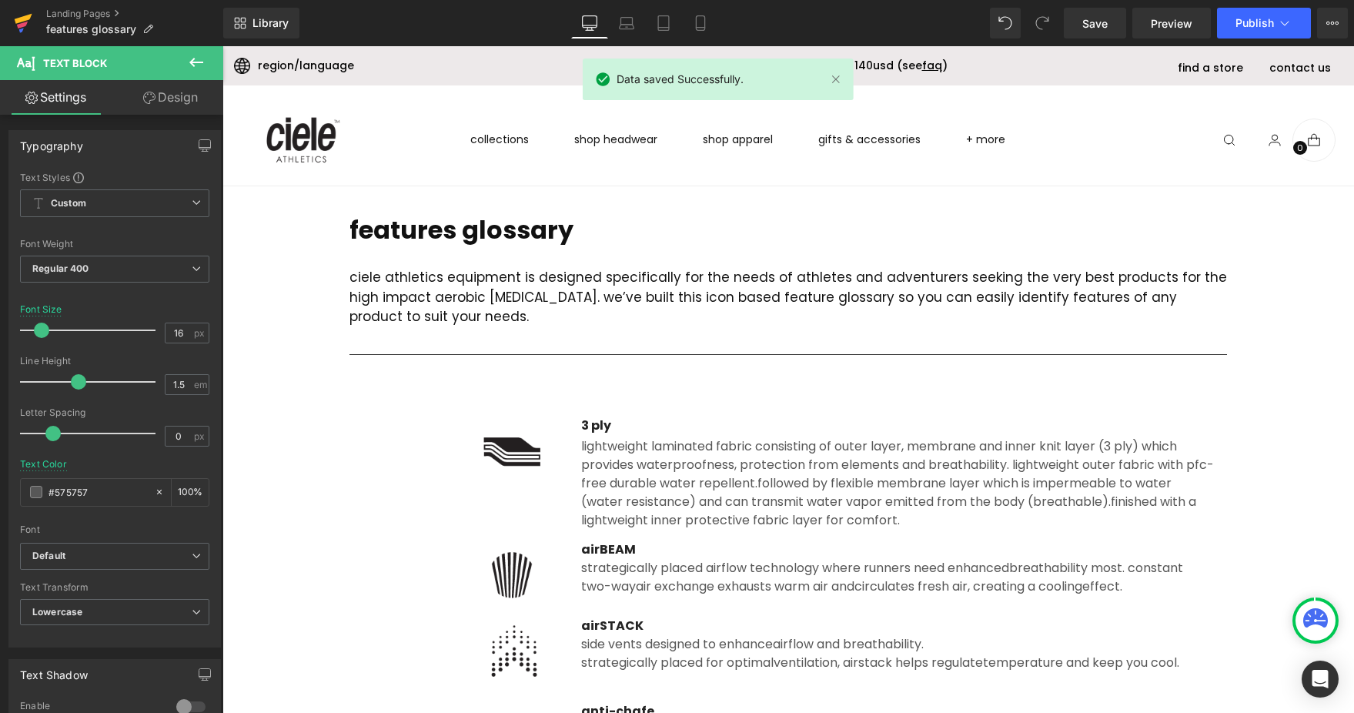
click at [24, 22] on icon at bounding box center [23, 23] width 18 height 38
